Goal: Task Accomplishment & Management: Use online tool/utility

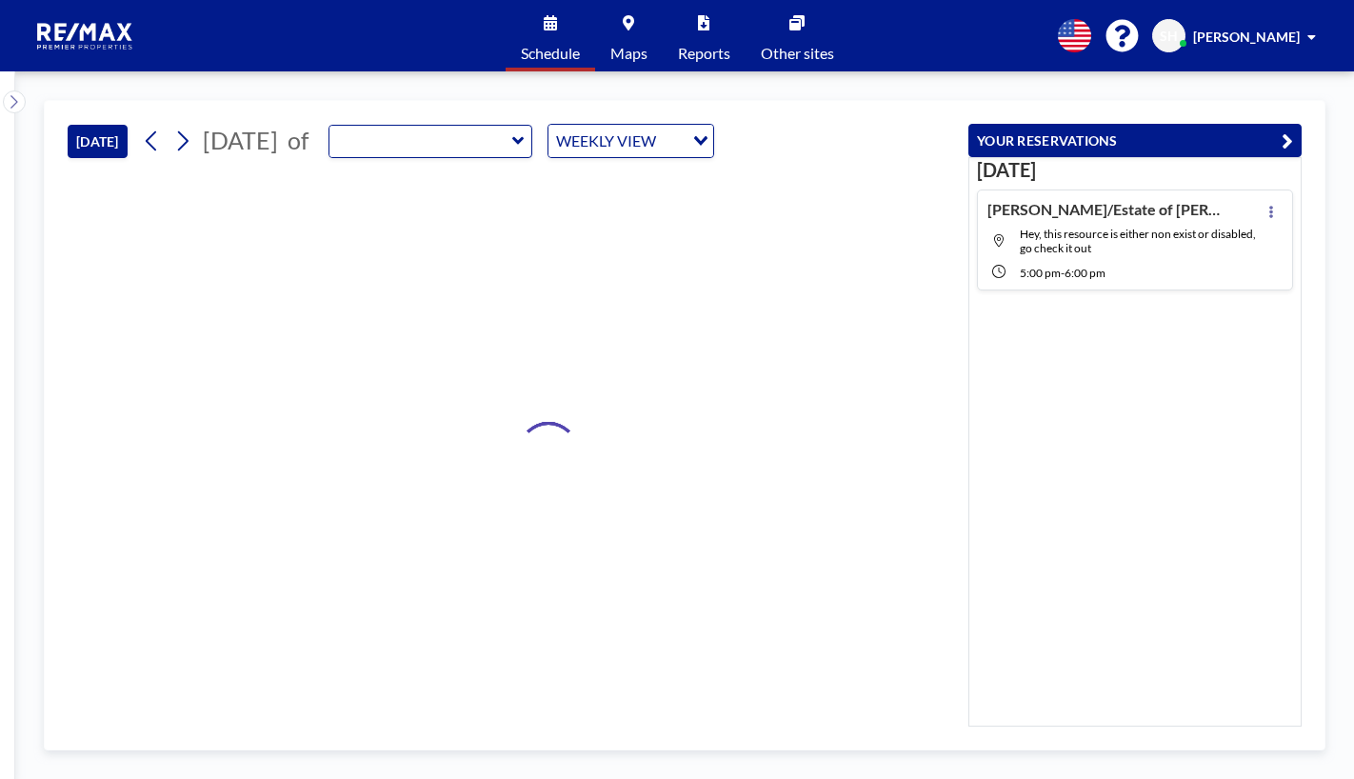
type input "RPP Closing Room"
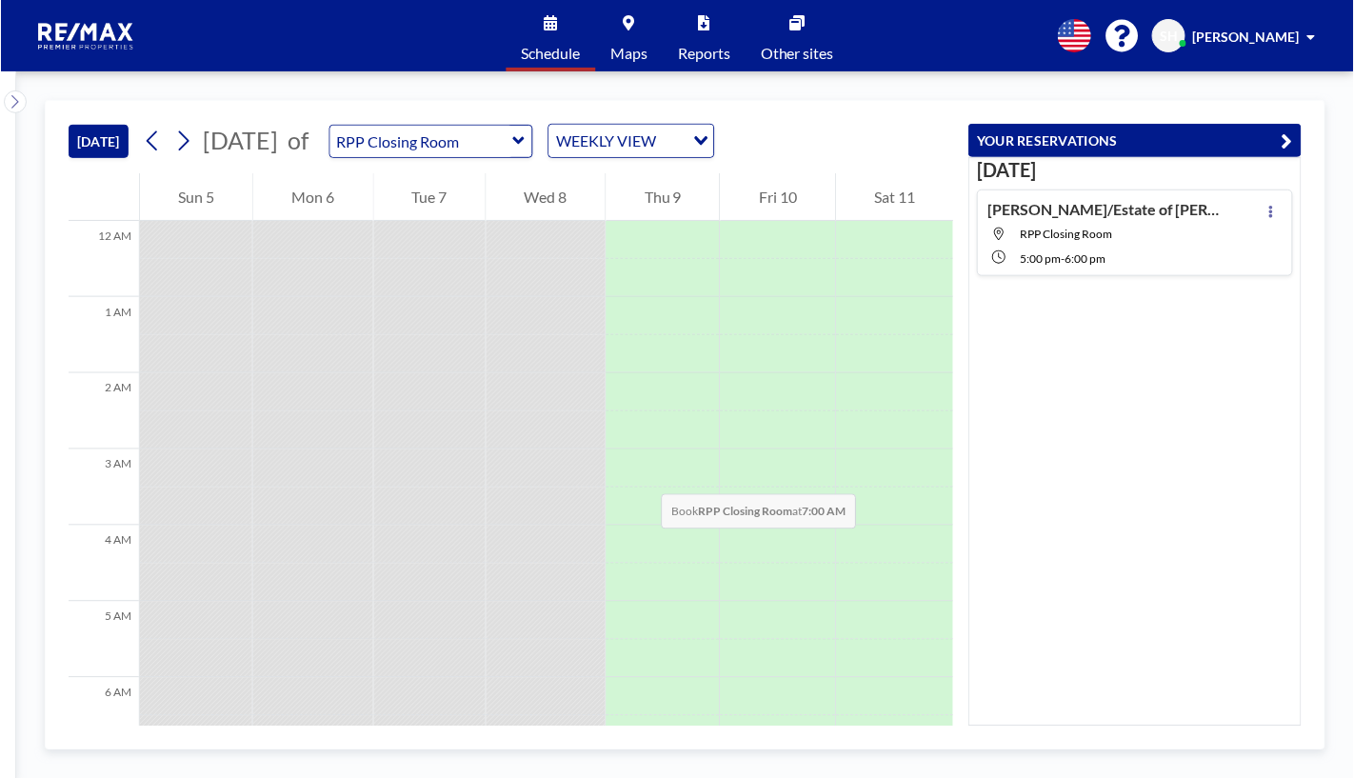
scroll to position [381, 0]
